Goal: Task Accomplishment & Management: Manage account settings

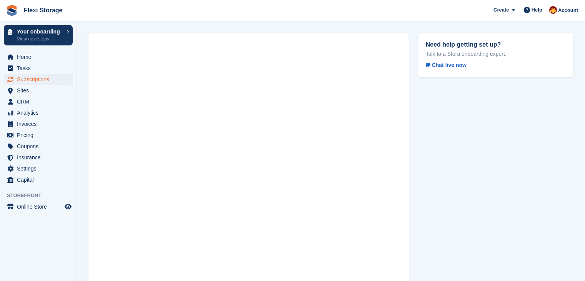
scroll to position [45, 0]
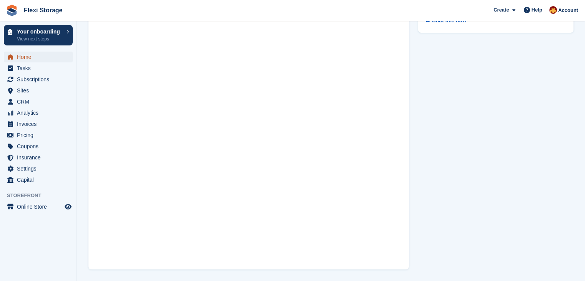
click at [20, 61] on span "Home" at bounding box center [40, 57] width 46 height 11
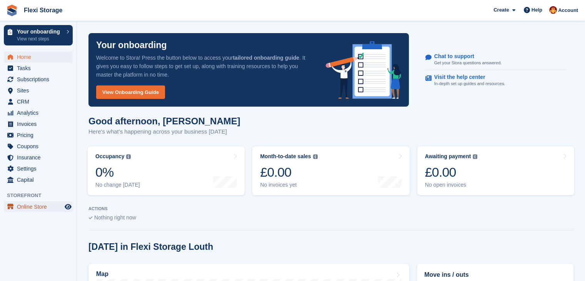
click at [22, 205] on span "Online Store" at bounding box center [40, 206] width 46 height 11
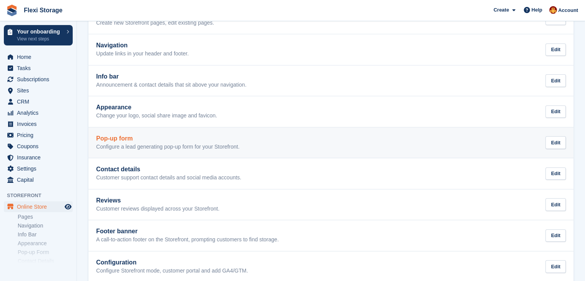
scroll to position [60, 0]
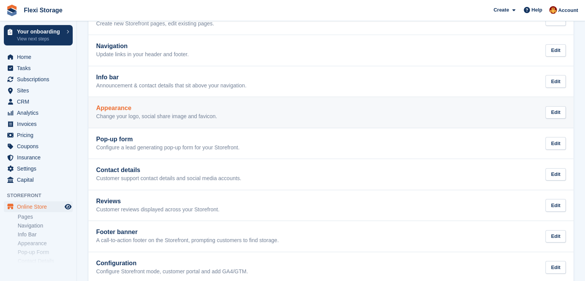
click at [142, 117] on p "Change your logo, social share image and favicon." at bounding box center [156, 116] width 121 height 7
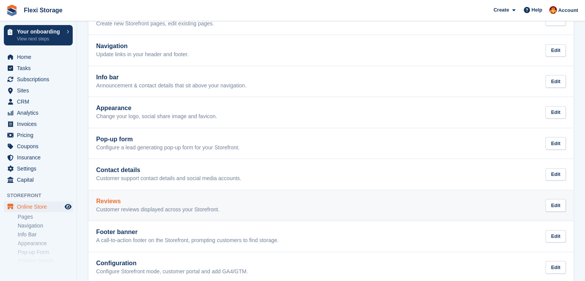
scroll to position [104, 0]
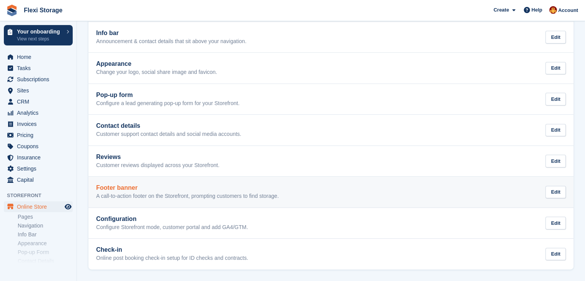
click at [157, 188] on h2 "Footer banner" at bounding box center [187, 187] width 183 height 7
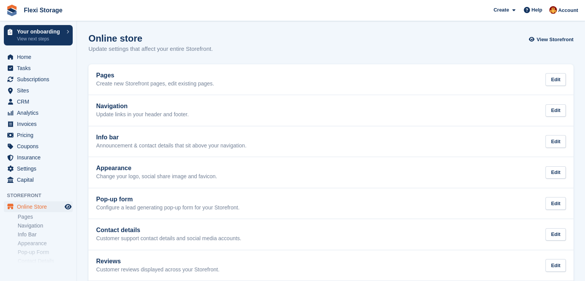
scroll to position [104, 0]
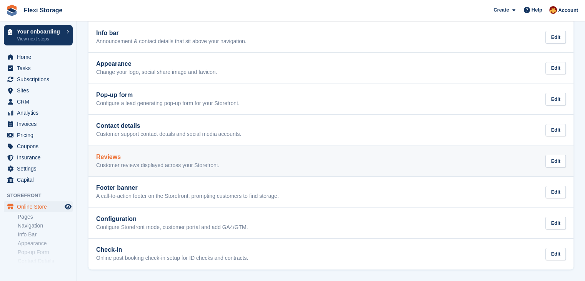
click at [284, 156] on div "Reviews Customer reviews displayed across your Storefront. Edit" at bounding box center [331, 161] width 470 height 15
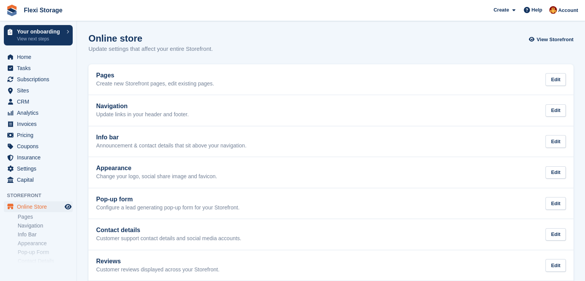
scroll to position [104, 0]
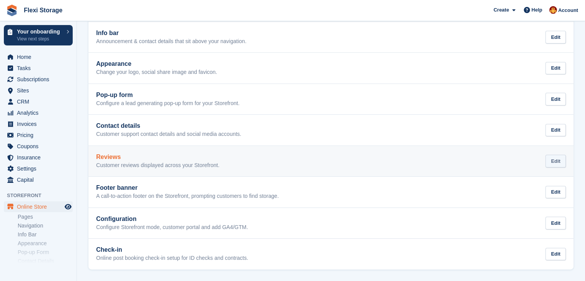
click at [557, 159] on div "Edit" at bounding box center [556, 161] width 20 height 13
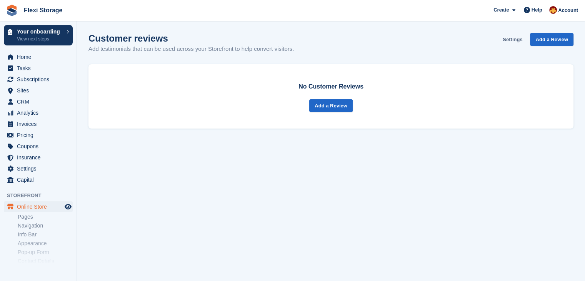
click at [508, 38] on link "Settings" at bounding box center [513, 39] width 26 height 13
click at [26, 217] on link "Pages" at bounding box center [45, 216] width 55 height 7
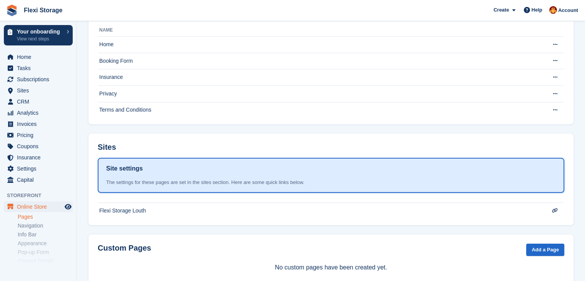
scroll to position [82, 0]
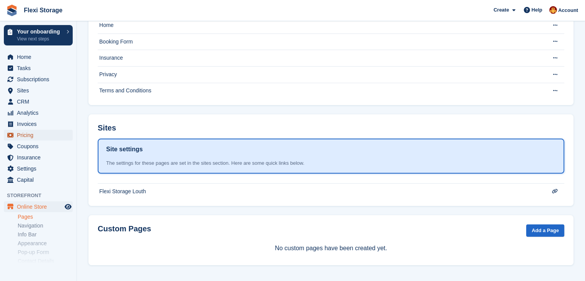
click at [22, 137] on span "Pricing" at bounding box center [40, 135] width 46 height 11
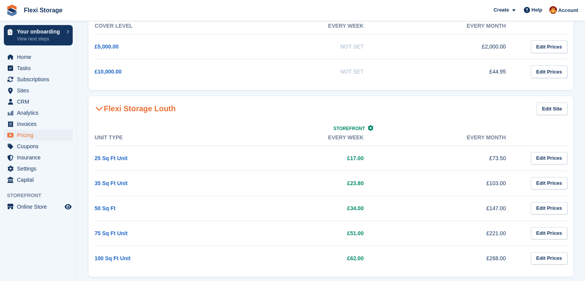
scroll to position [92, 0]
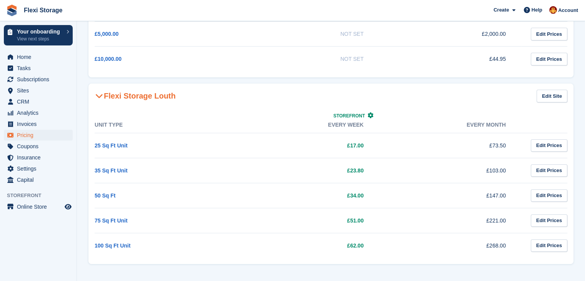
click at [362, 115] on span "Storefront" at bounding box center [350, 115] width 32 height 5
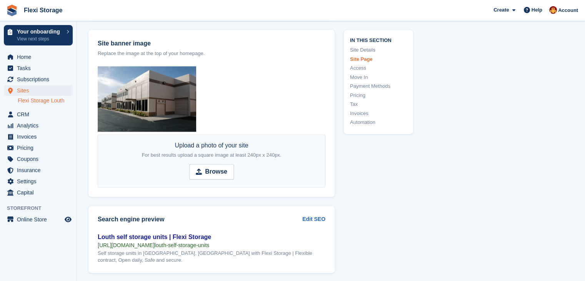
scroll to position [1032, 0]
click at [20, 115] on span "CRM" at bounding box center [40, 114] width 46 height 11
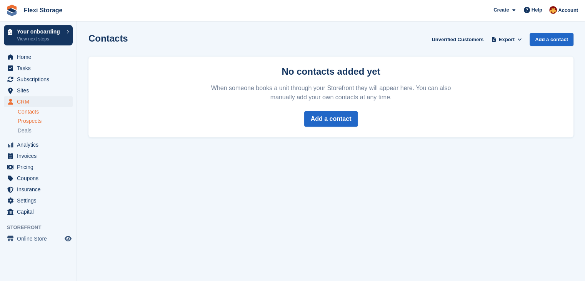
click at [30, 124] on span "Prospects" at bounding box center [30, 120] width 24 height 7
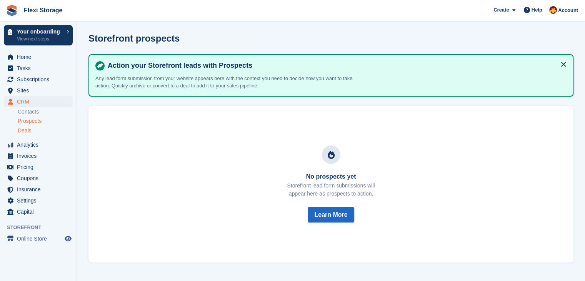
click at [25, 129] on span "Deals" at bounding box center [25, 130] width 14 height 7
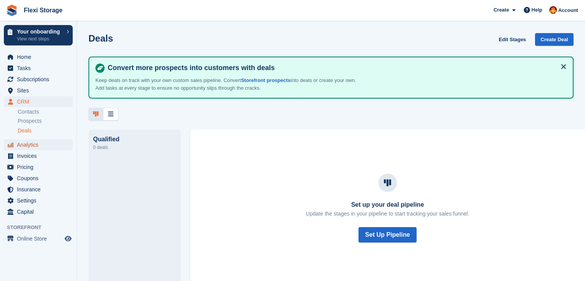
click at [28, 147] on span "Analytics" at bounding box center [40, 144] width 46 height 11
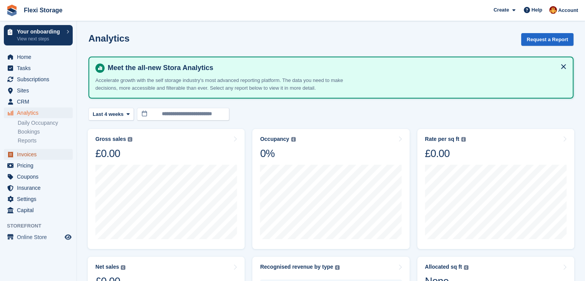
click at [26, 153] on span "Invoices" at bounding box center [40, 154] width 46 height 11
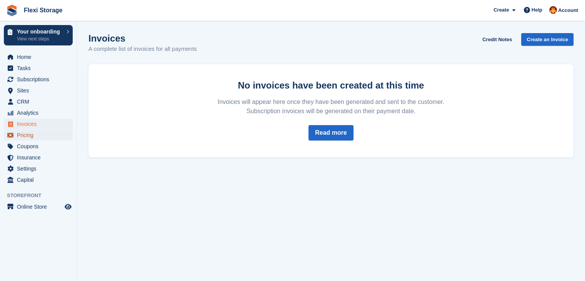
click at [22, 134] on span "Pricing" at bounding box center [40, 135] width 46 height 11
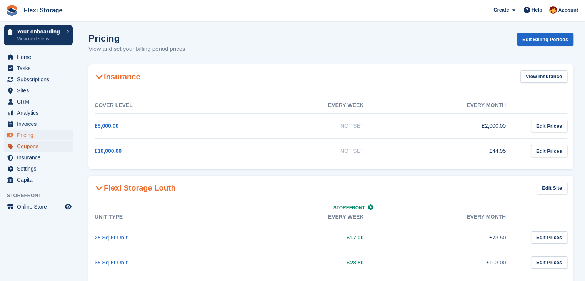
click at [28, 146] on span "Coupons" at bounding box center [40, 146] width 46 height 11
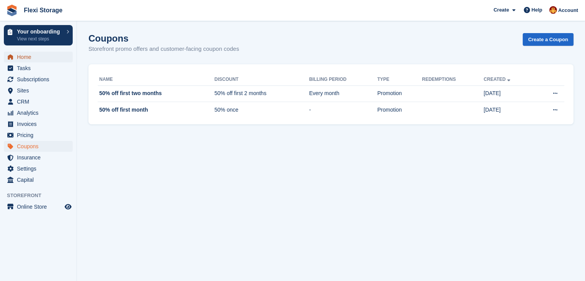
click at [29, 60] on span "Home" at bounding box center [40, 57] width 46 height 11
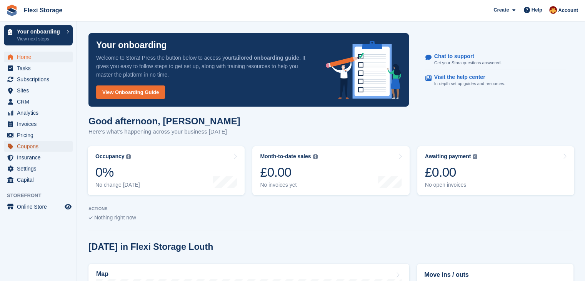
click at [25, 149] on span "Coupons" at bounding box center [40, 146] width 46 height 11
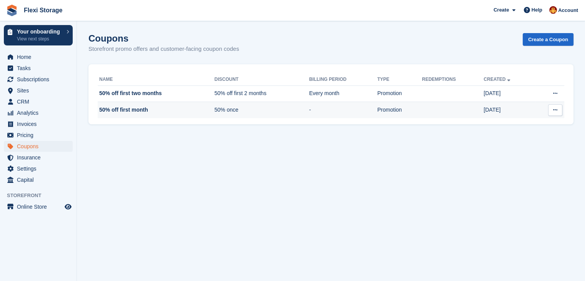
click at [555, 110] on icon at bounding box center [555, 109] width 4 height 5
click at [506, 150] on p "Delete coupon" at bounding box center [525, 152] width 67 height 10
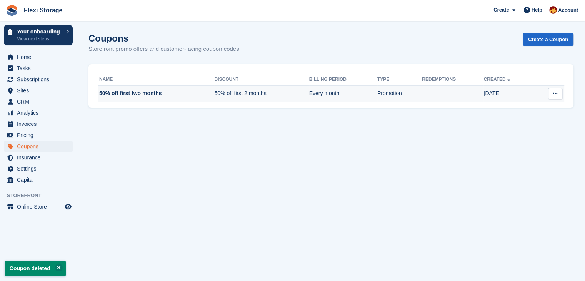
click at [558, 95] on button at bounding box center [555, 94] width 14 height 12
click at [509, 132] on p "Delete coupon" at bounding box center [525, 135] width 67 height 10
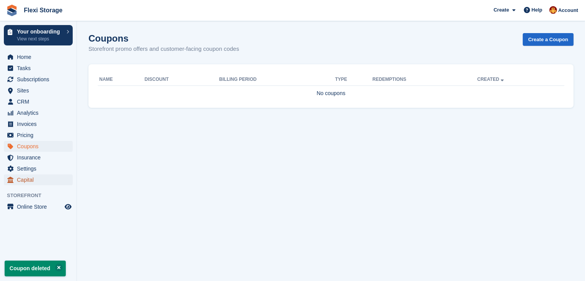
click at [29, 179] on span "Capital" at bounding box center [40, 179] width 46 height 11
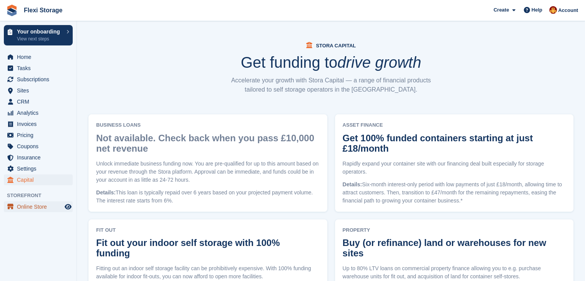
click at [47, 211] on span "Online Store" at bounding box center [40, 206] width 46 height 11
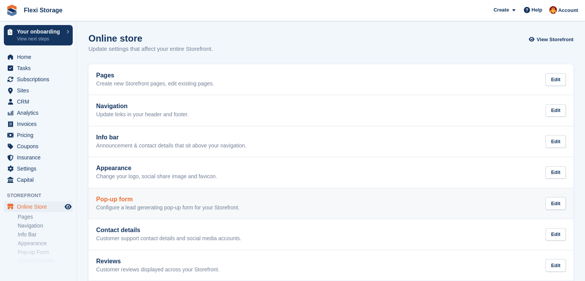
scroll to position [104, 0]
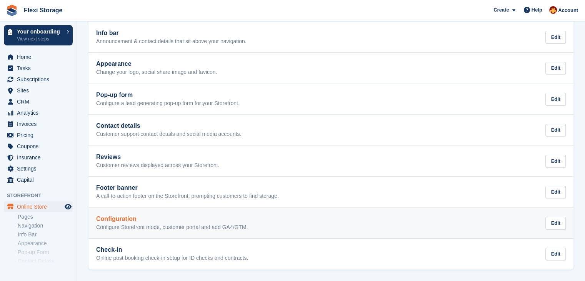
click at [155, 221] on h2 "Configuration" at bounding box center [172, 219] width 152 height 7
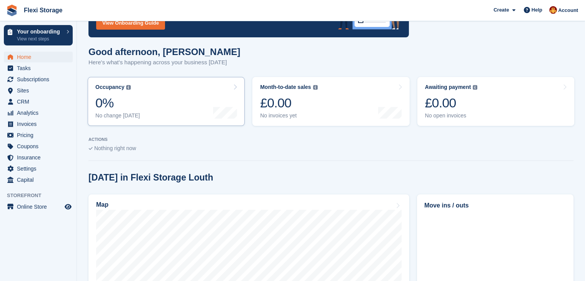
scroll to position [70, 0]
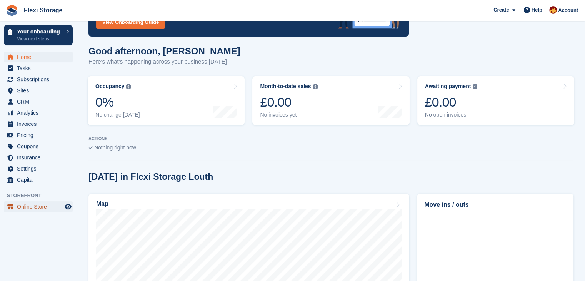
click at [22, 205] on span "Online Store" at bounding box center [40, 206] width 46 height 11
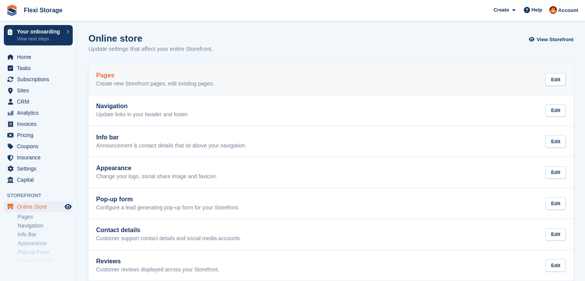
click at [178, 79] on div "Pages Create new Storefront pages, edit existing pages." at bounding box center [155, 79] width 118 height 15
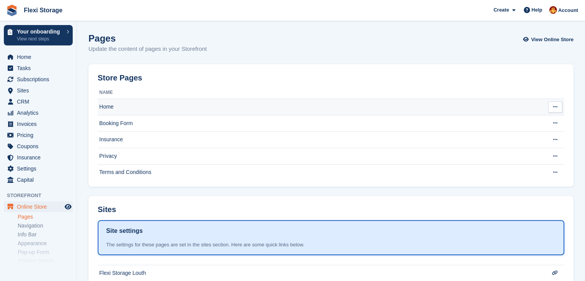
click at [556, 105] on icon at bounding box center [555, 106] width 4 height 5
click at [504, 122] on p "Edit page" at bounding box center [525, 122] width 67 height 10
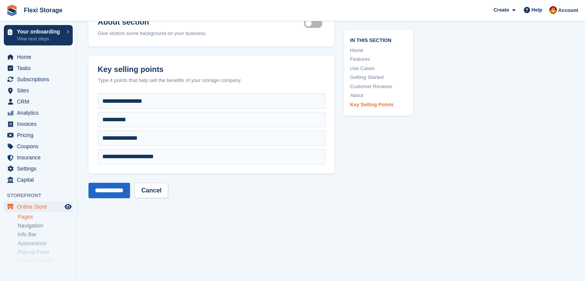
scroll to position [2263, 0]
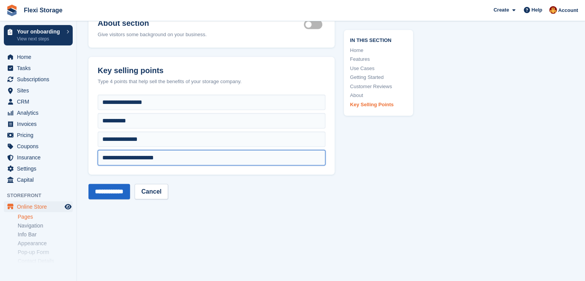
click at [206, 161] on input "**********" at bounding box center [212, 157] width 228 height 15
type input "*"
type input "**********"
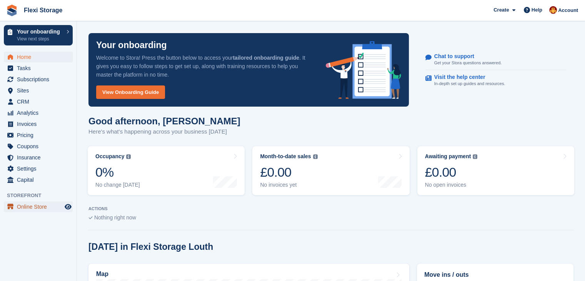
click at [28, 211] on span "Online Store" at bounding box center [40, 206] width 46 height 11
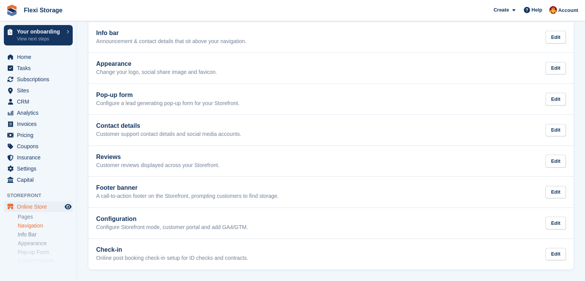
scroll to position [65, 0]
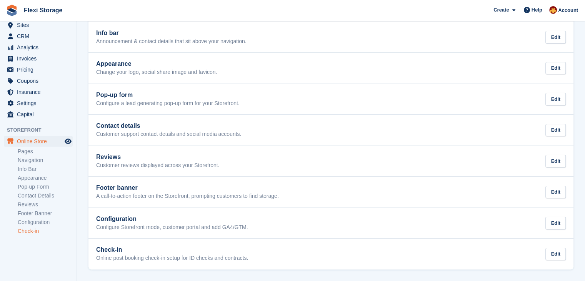
click at [32, 232] on link "Check-in" at bounding box center [45, 230] width 55 height 7
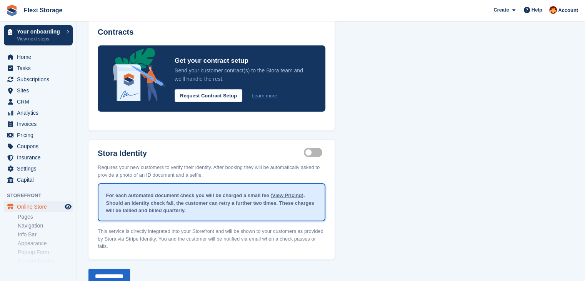
scroll to position [146, 0]
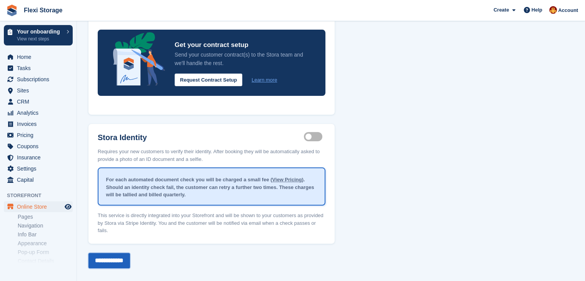
click at [113, 253] on input "**********" at bounding box center [110, 260] width 42 height 15
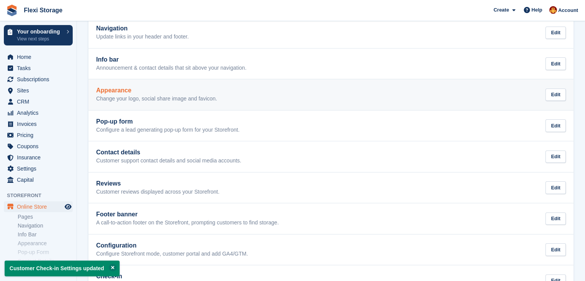
scroll to position [104, 0]
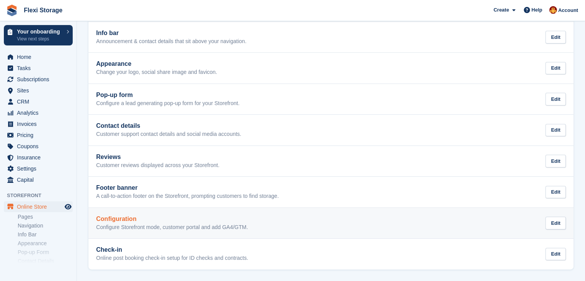
click at [119, 221] on h2 "Configuration" at bounding box center [172, 219] width 152 height 7
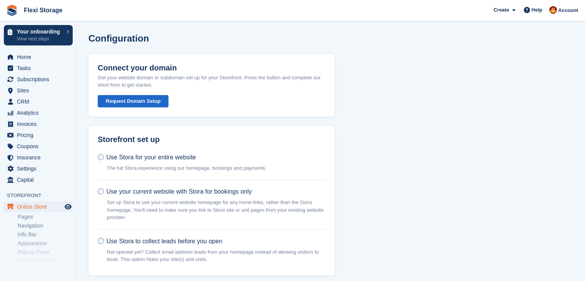
drag, startPoint x: 119, startPoint y: 221, endPoint x: 231, endPoint y: 168, distance: 124.3
click at [231, 168] on div "Use Stora for your entire website The full Stora experience using our homepage,…" at bounding box center [212, 214] width 246 height 122
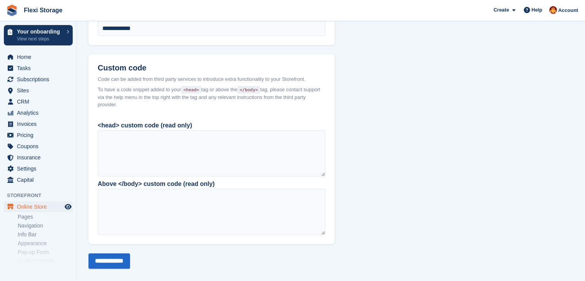
scroll to position [637, 0]
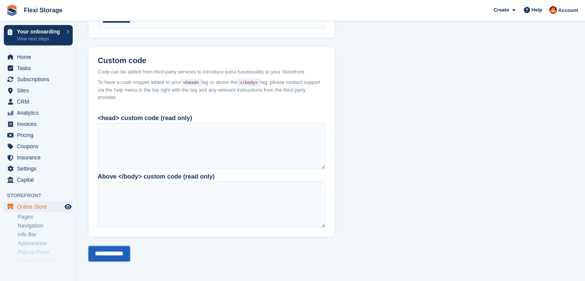
click at [99, 257] on input "**********" at bounding box center [110, 253] width 42 height 15
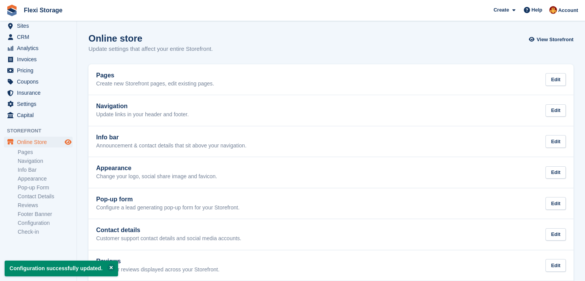
scroll to position [65, 0]
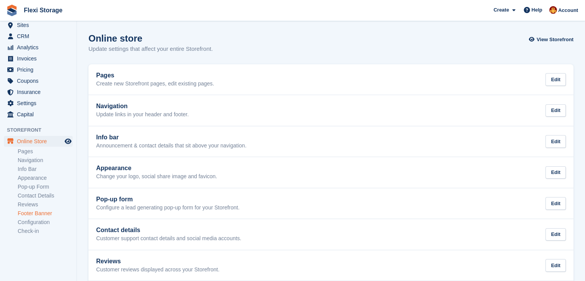
click at [37, 211] on link "Footer Banner" at bounding box center [45, 213] width 55 height 7
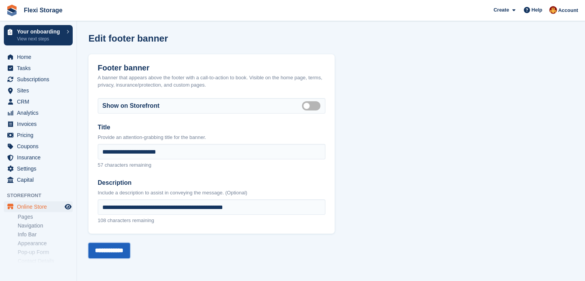
click at [109, 255] on input "**********" at bounding box center [110, 250] width 42 height 15
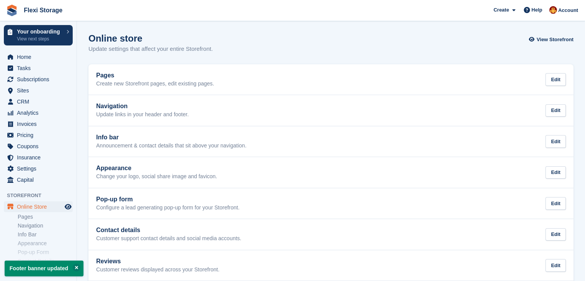
scroll to position [65, 0]
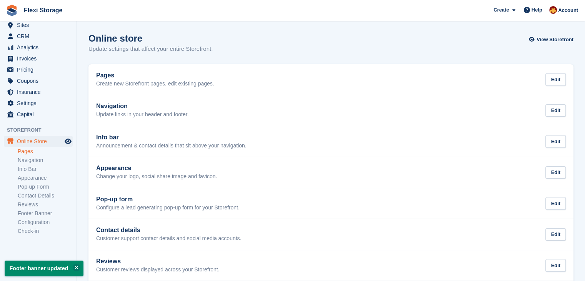
click at [26, 152] on link "Pages" at bounding box center [45, 151] width 55 height 7
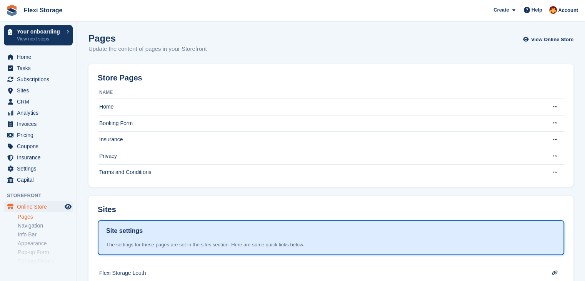
scroll to position [82, 0]
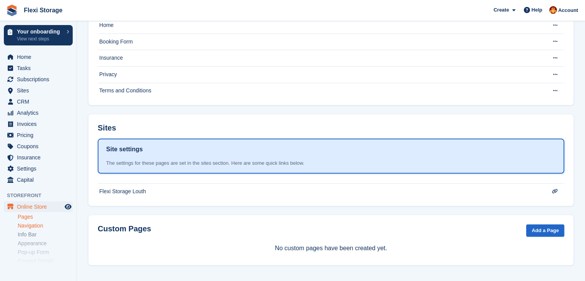
click at [30, 225] on link "Navigation" at bounding box center [45, 225] width 55 height 7
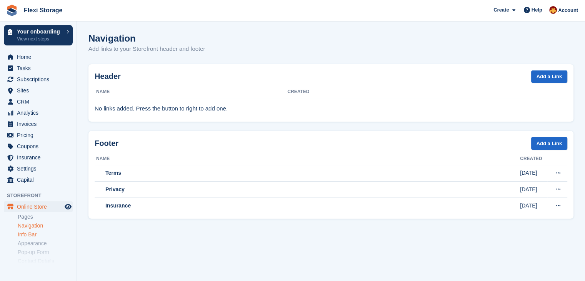
click at [23, 236] on link "Info Bar" at bounding box center [45, 234] width 55 height 7
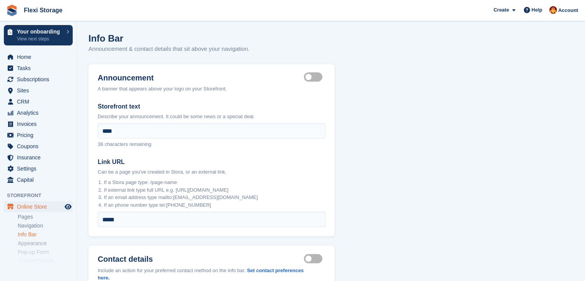
scroll to position [117, 0]
